Goal: Task Accomplishment & Management: Use online tool/utility

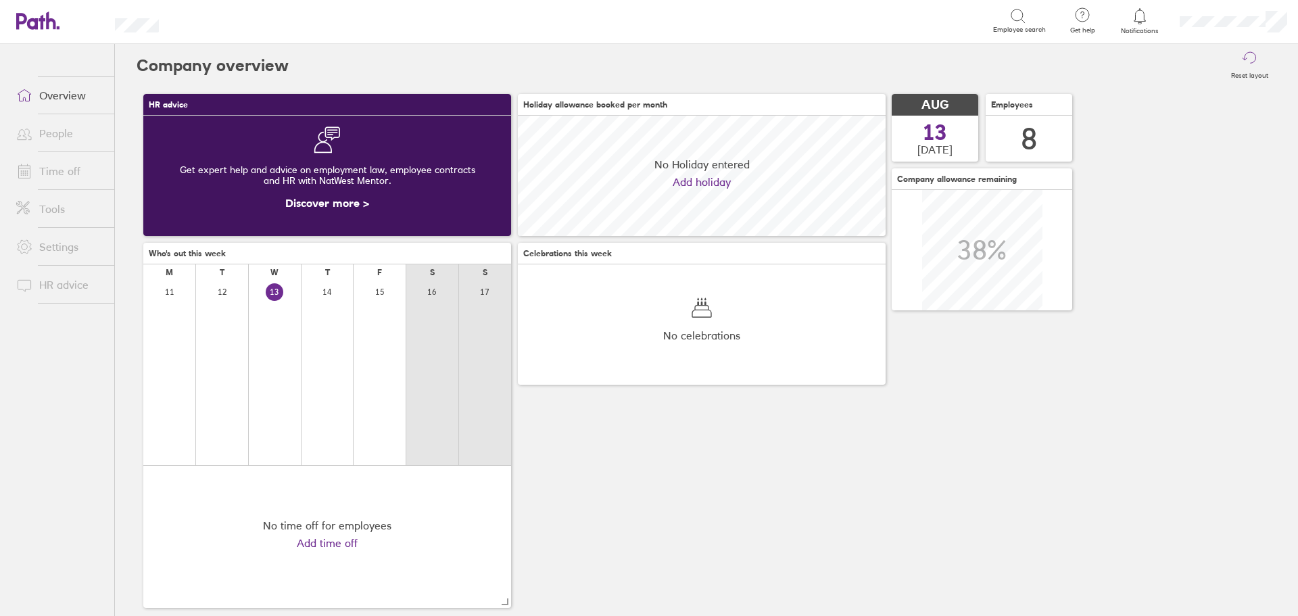
scroll to position [120, 368]
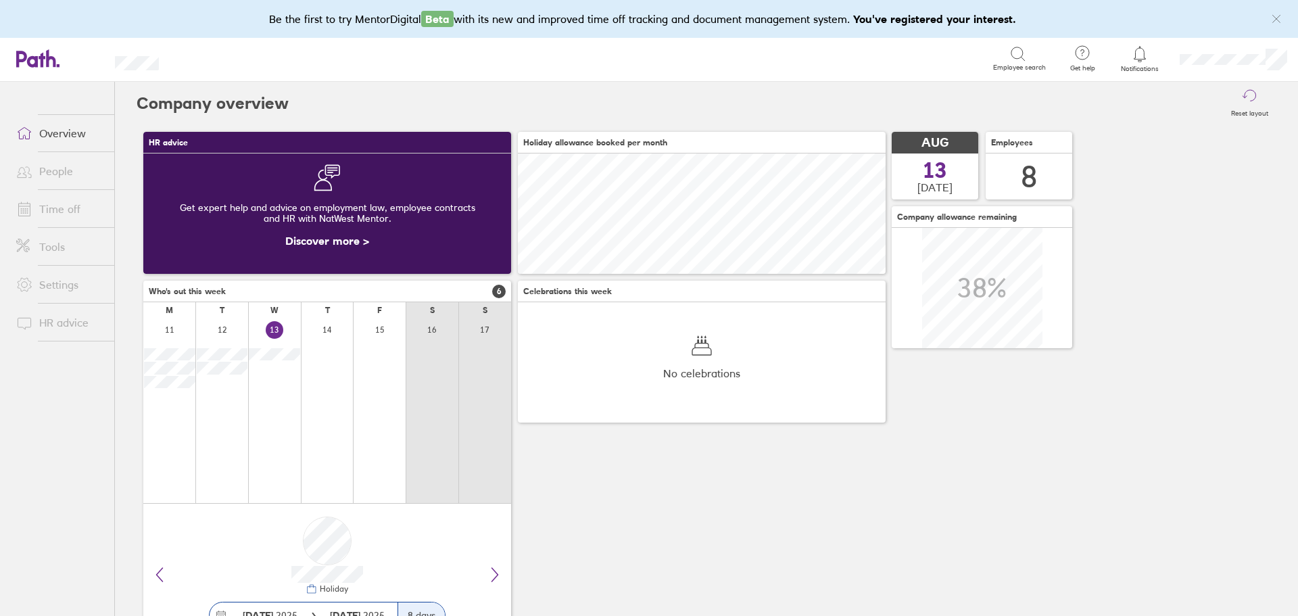
click at [59, 215] on link "Time off" at bounding box center [59, 208] width 109 height 27
